Goal: Obtain resource: Obtain resource

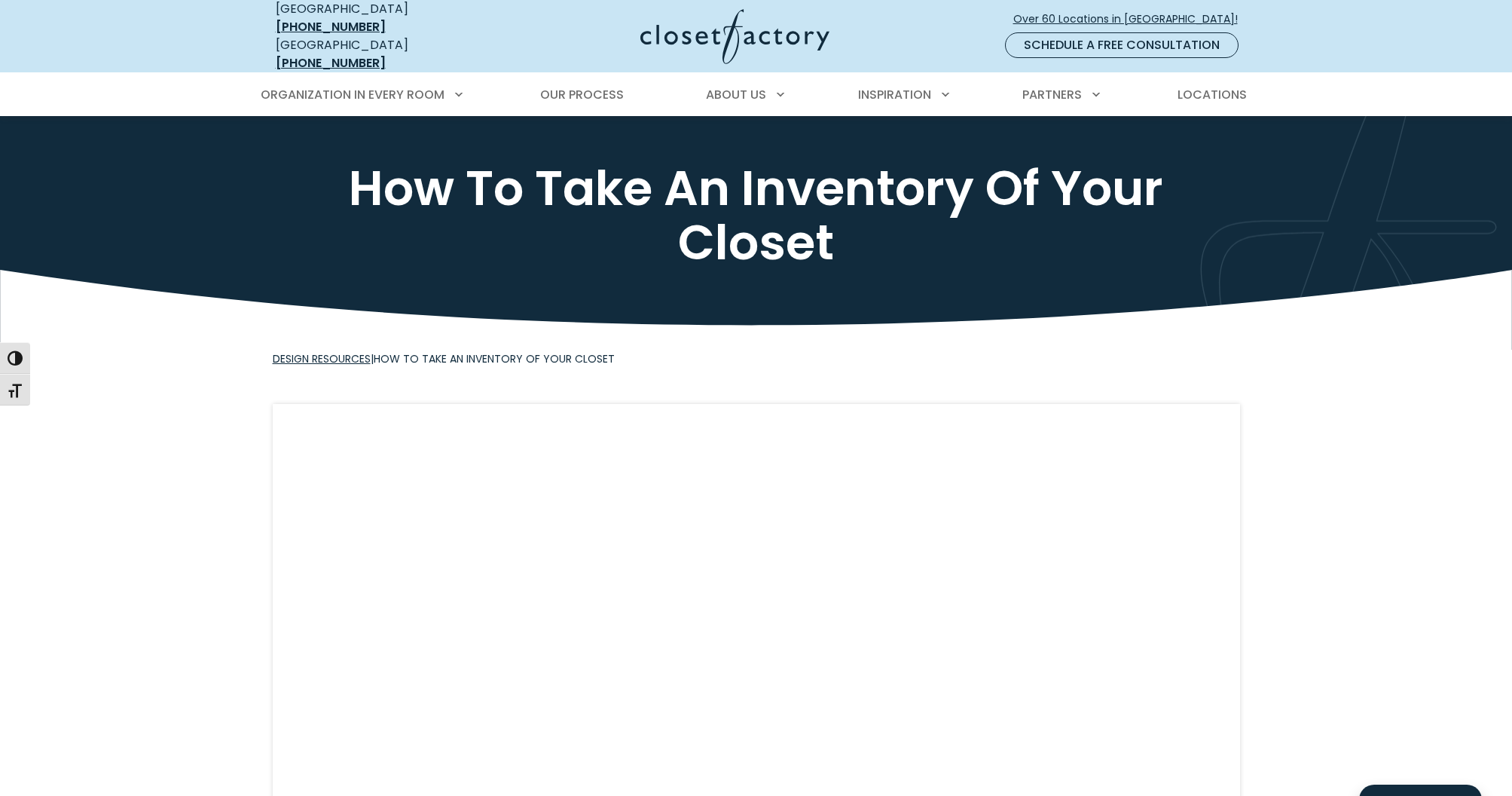
scroll to position [9, 0]
click at [328, 351] on link "Design Resources" at bounding box center [322, 358] width 98 height 15
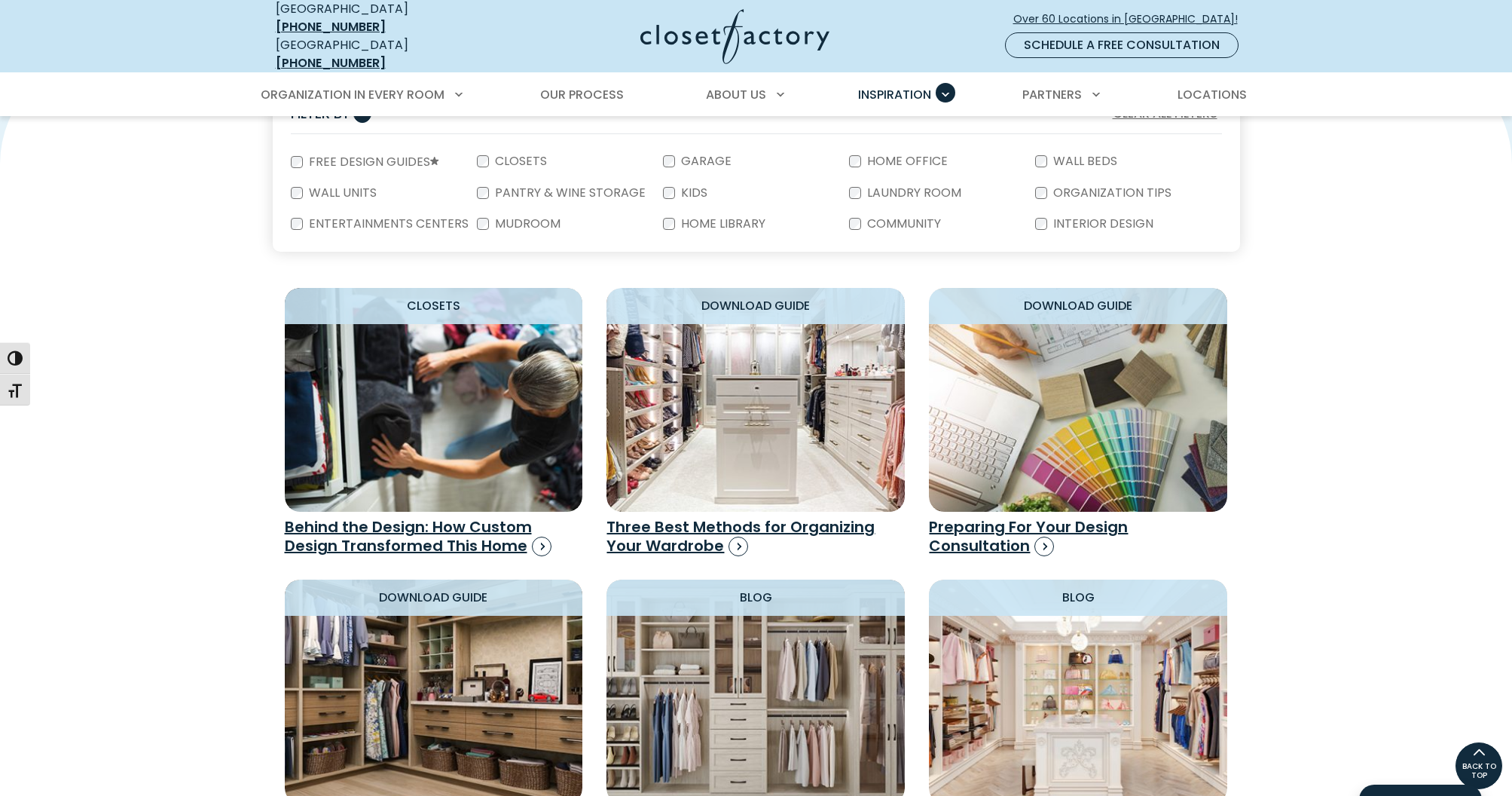
scroll to position [805, 0]
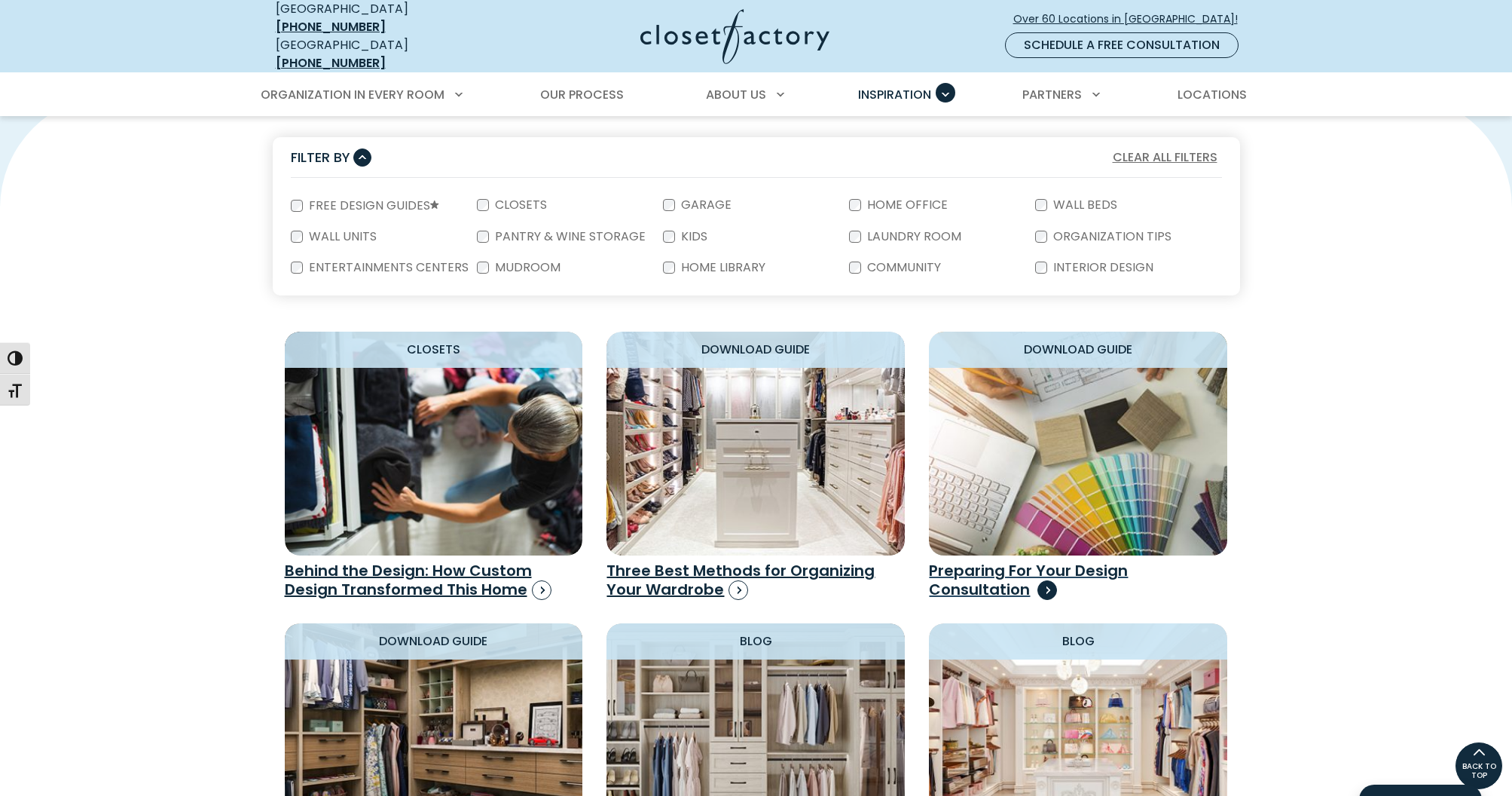
click at [1043, 581] on span "Design Resources" at bounding box center [1047, 590] width 20 height 20
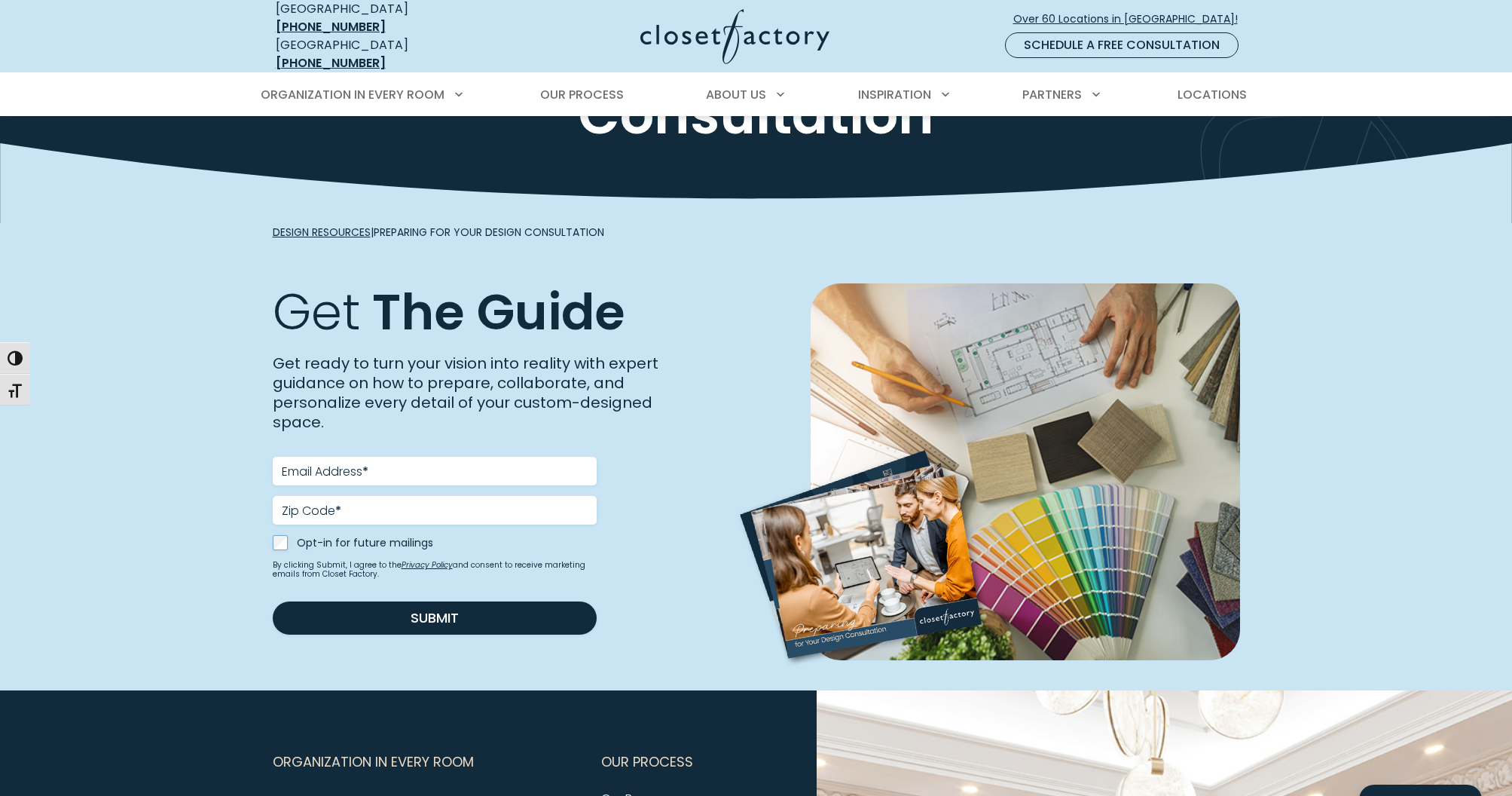
scroll to position [121, 0]
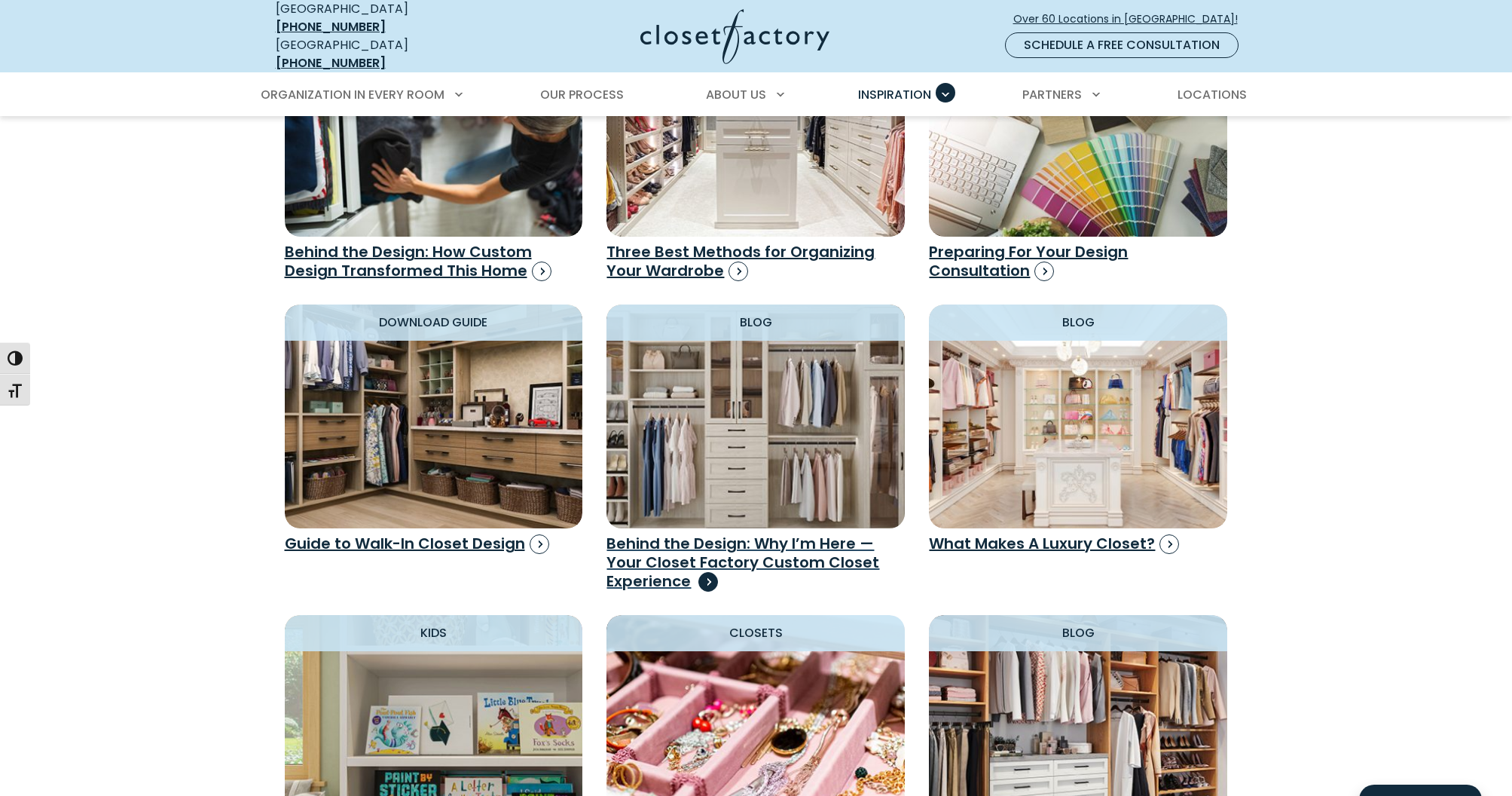
scroll to position [1124, 0]
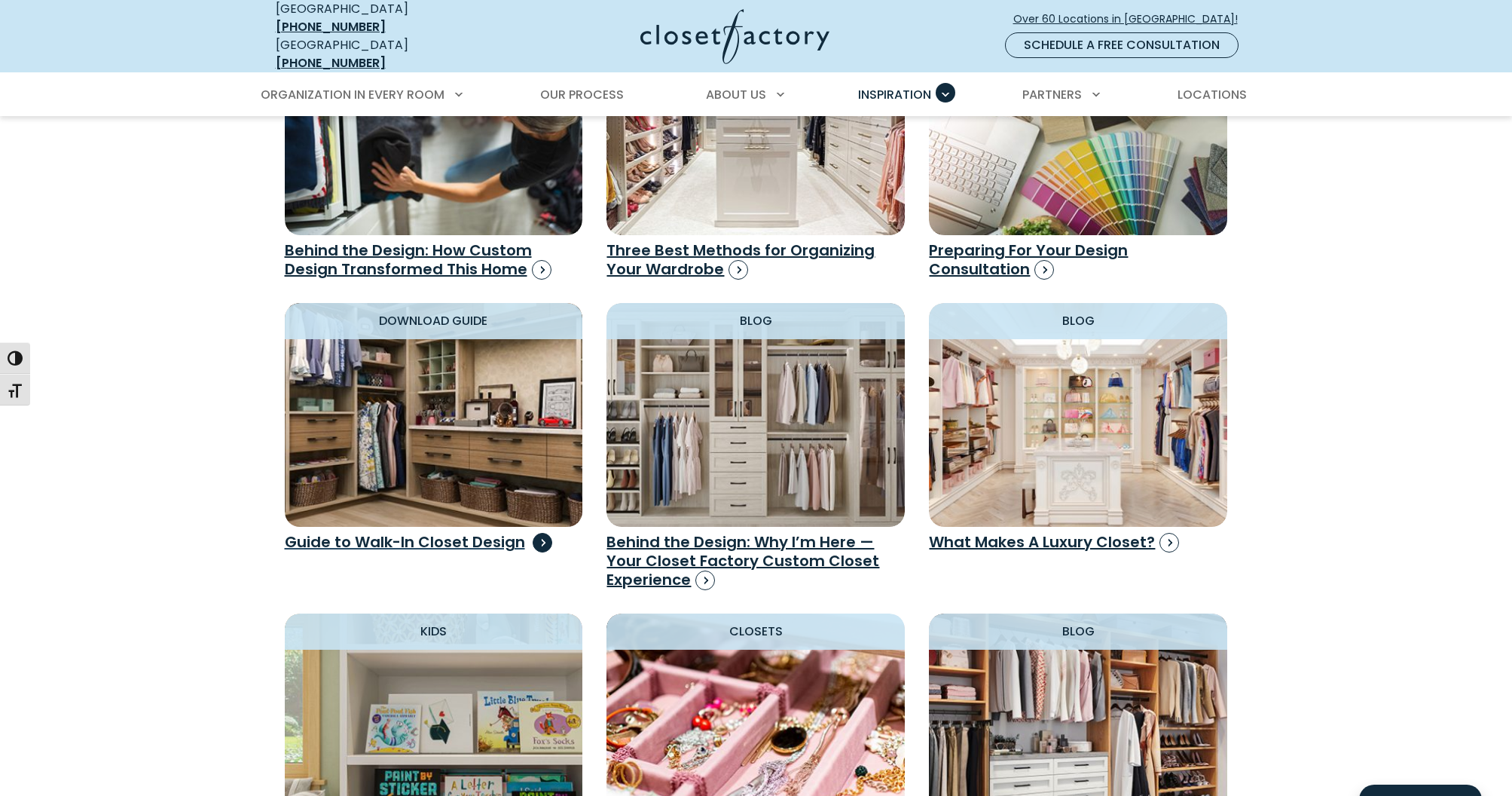
click at [435, 533] on h3 "Guide to Walk-In Closet Design" at bounding box center [433, 543] width 298 height 19
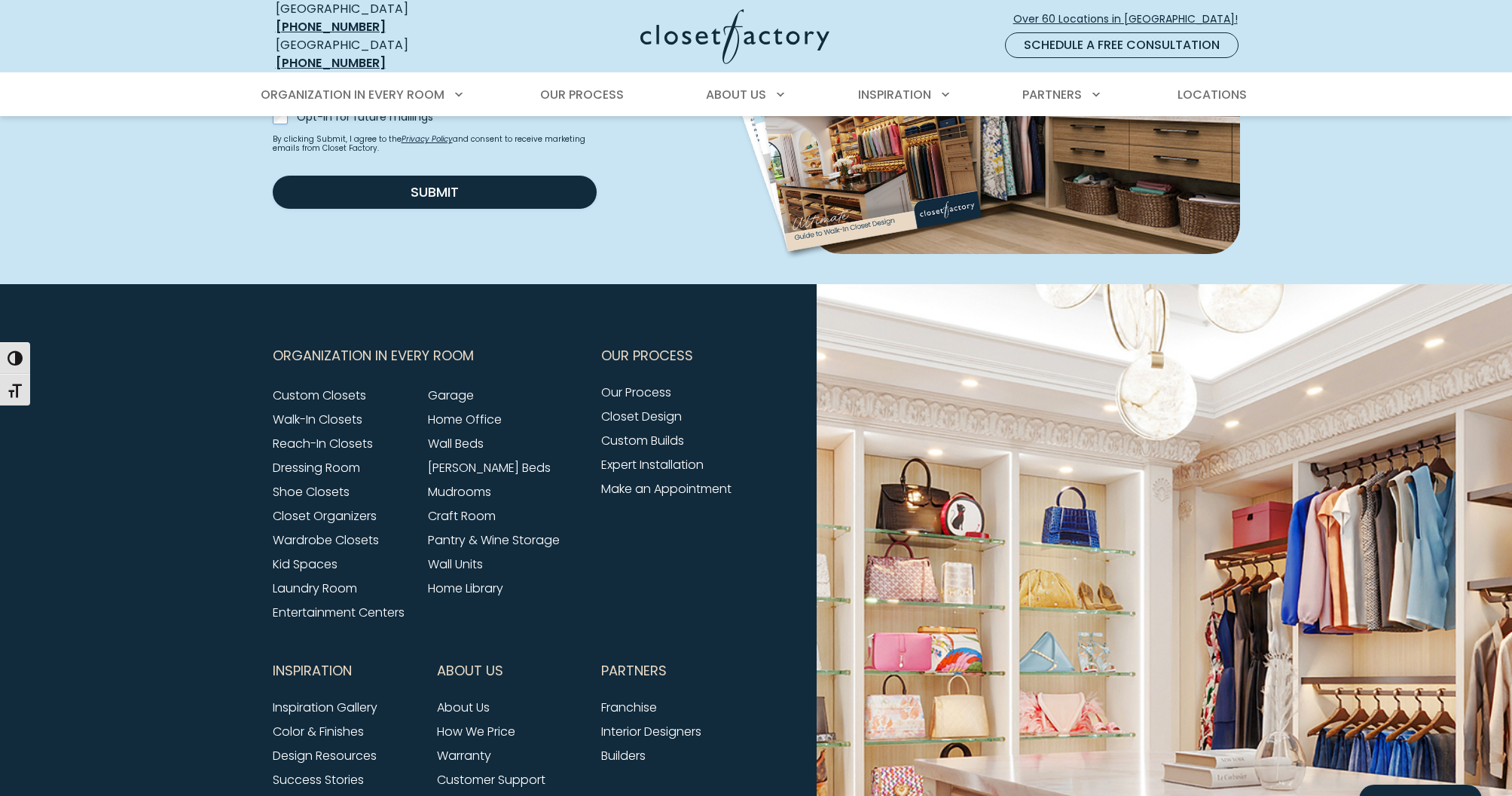
scroll to position [574, 0]
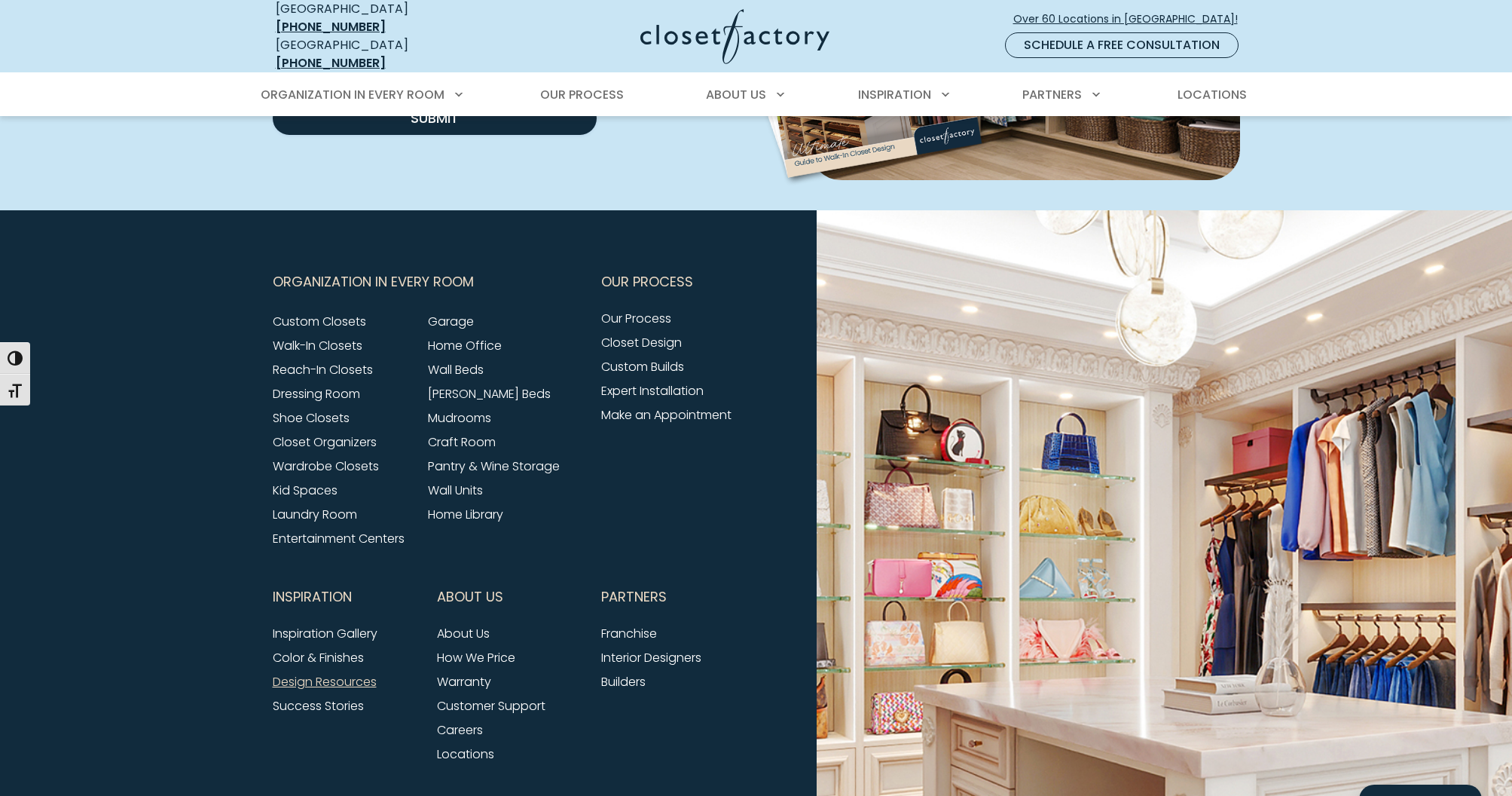
click at [359, 673] on link "Design Resources" at bounding box center [324, 682] width 104 height 17
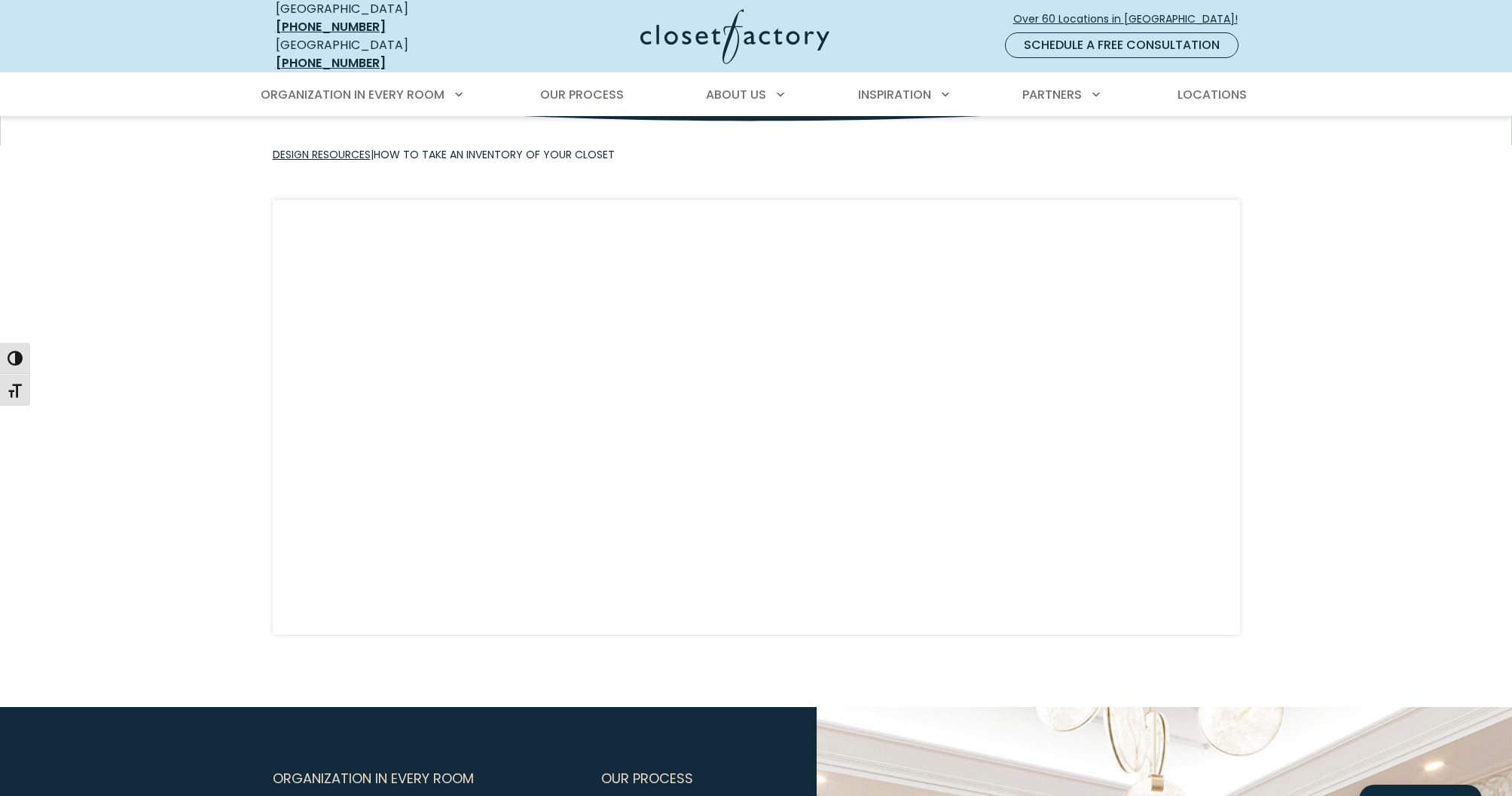
scroll to position [215, 0]
